Goal: Learn about a topic

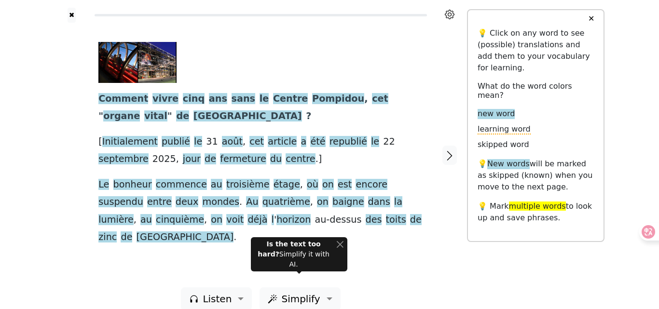
click at [438, 87] on div at bounding box center [450, 155] width 34 height 265
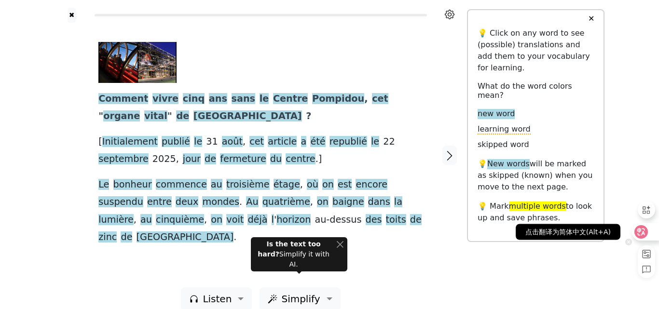
click at [651, 231] on div at bounding box center [645, 231] width 26 height 17
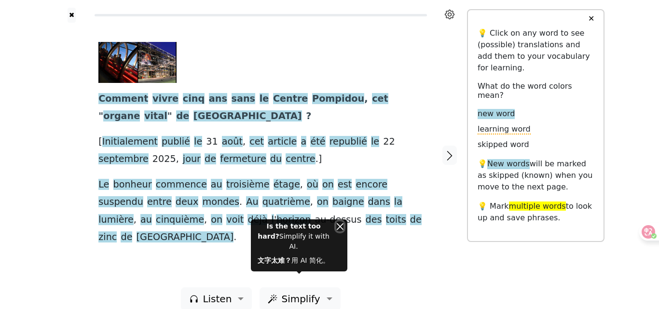
click at [341, 231] on button "Close" at bounding box center [339, 226] width 7 height 10
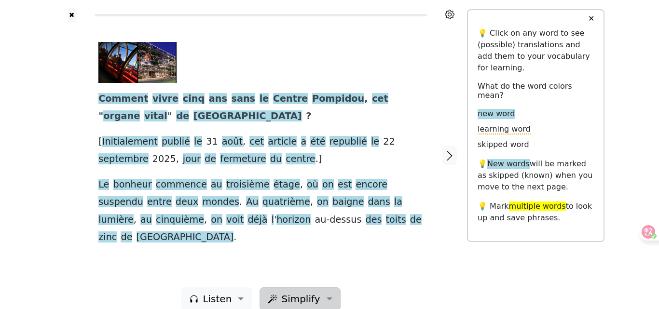
click at [312, 292] on span "Simplify" at bounding box center [300, 299] width 39 height 14
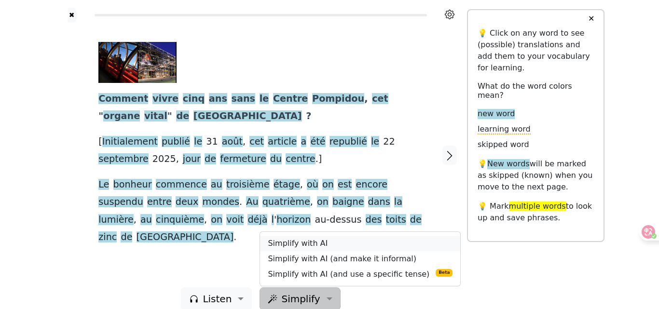
click at [315, 236] on link "Simplify with AI" at bounding box center [360, 243] width 200 height 15
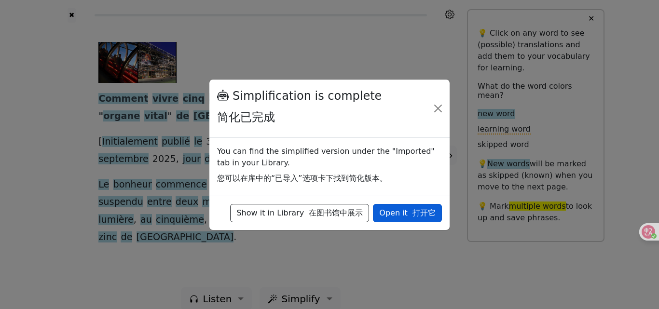
click at [417, 210] on font "打开它" at bounding box center [423, 212] width 23 height 9
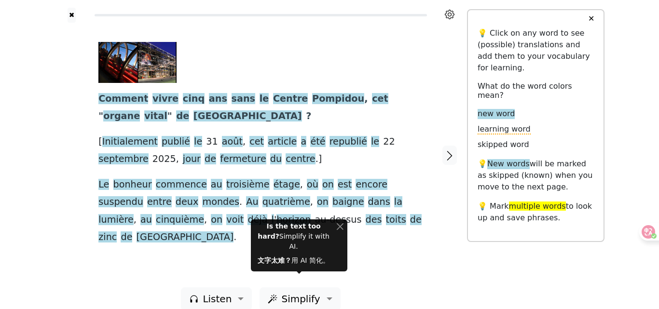
click at [590, 17] on button "✕" at bounding box center [591, 18] width 18 height 17
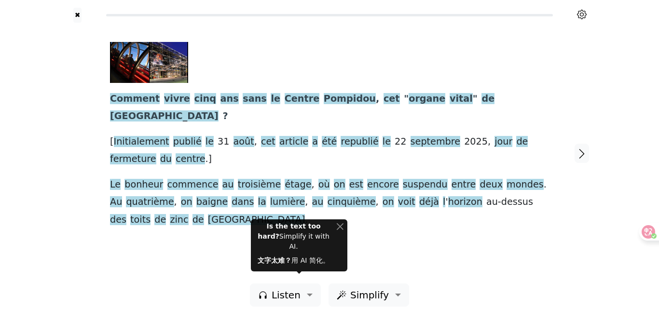
click at [264, 65] on div at bounding box center [326, 62] width 432 height 41
